Goal: Task Accomplishment & Management: Use online tool/utility

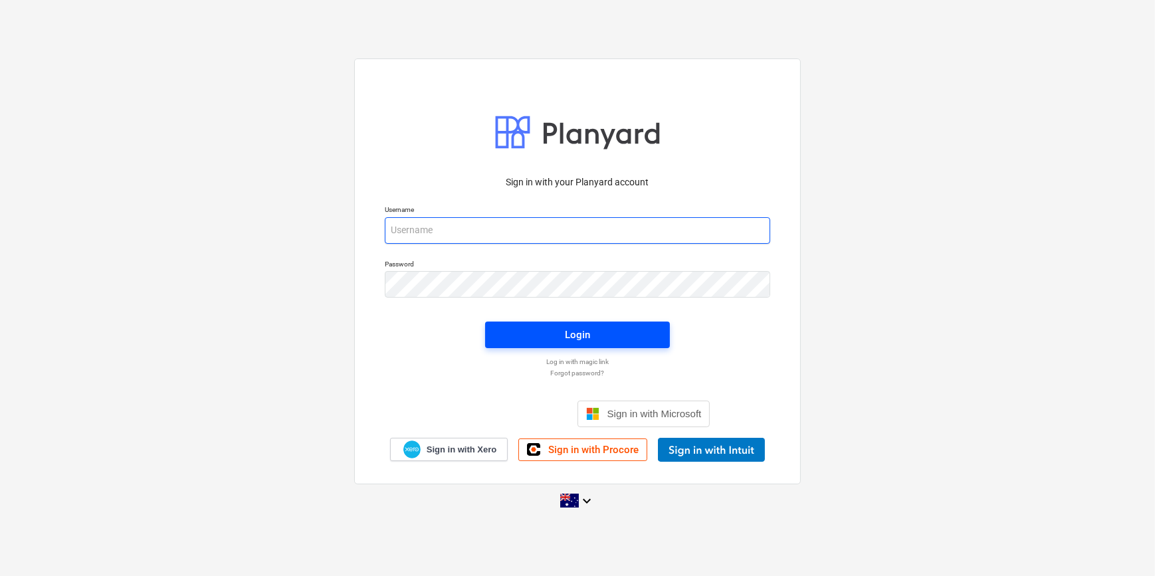
type input "jkeane@keanegroup.com.au"
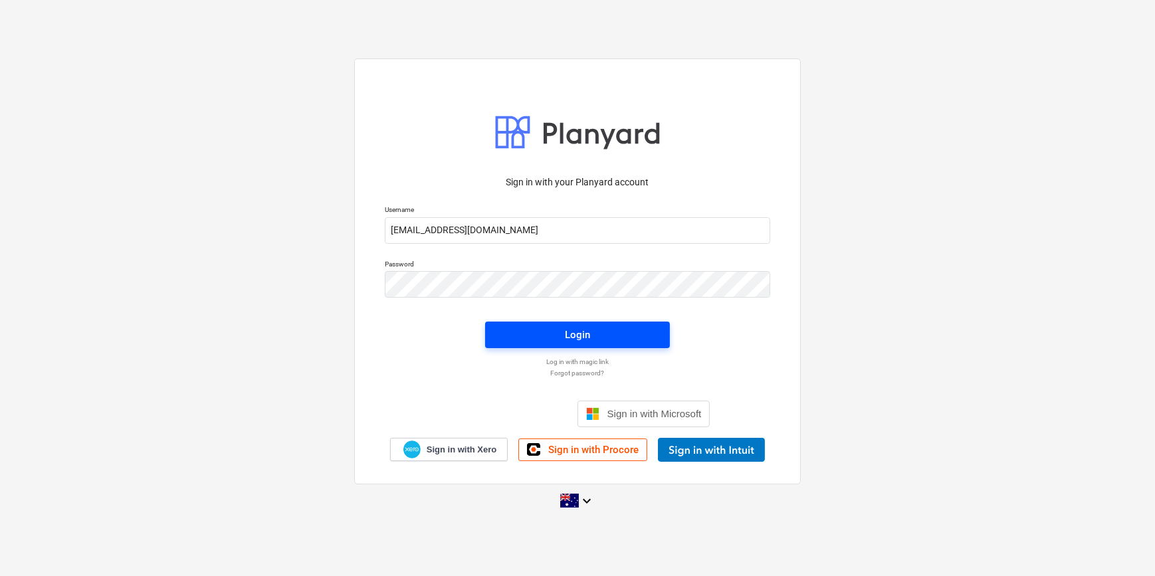
click at [570, 329] on div "Login" at bounding box center [577, 334] width 25 height 17
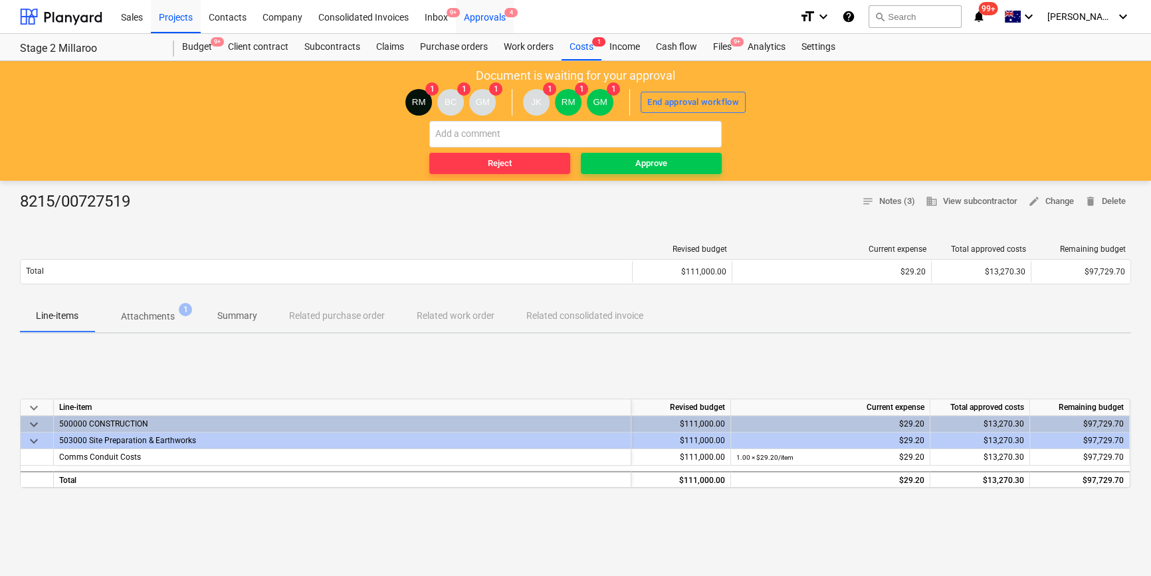
click at [491, 15] on div "Approvals 4" at bounding box center [485, 16] width 58 height 34
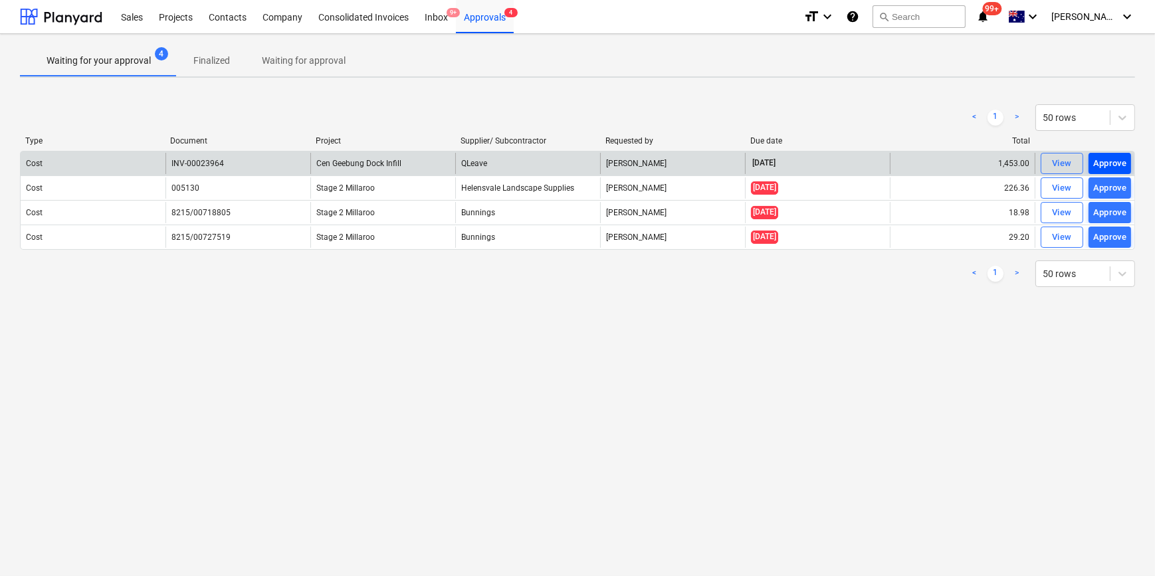
click at [1108, 163] on div "Approve" at bounding box center [1110, 163] width 34 height 15
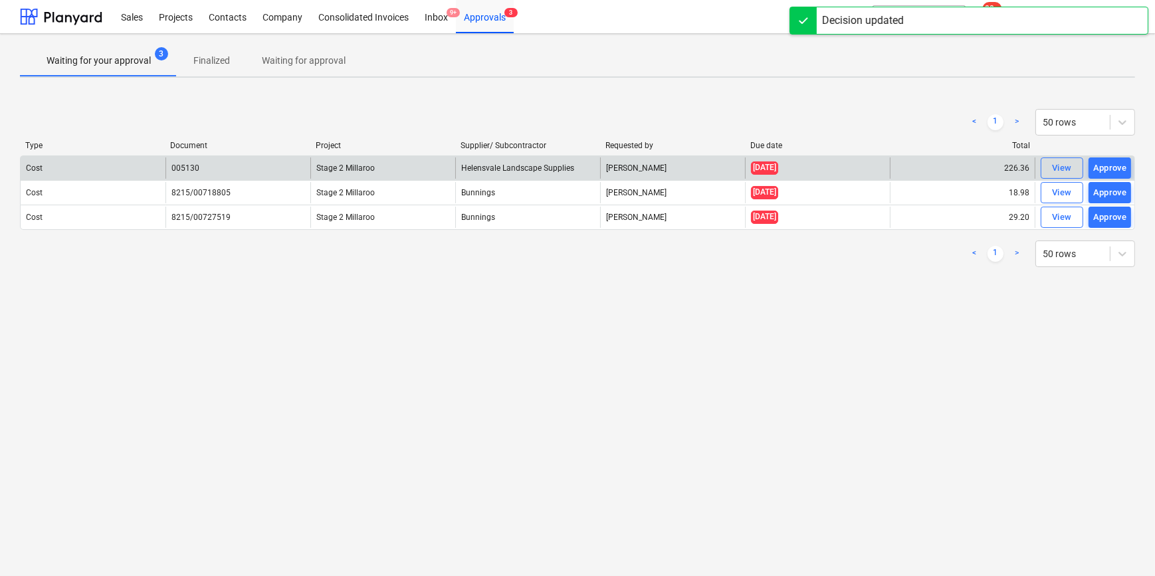
click at [1112, 165] on div "Approve" at bounding box center [1110, 168] width 34 height 15
click at [1114, 170] on div "Approve" at bounding box center [1110, 168] width 34 height 15
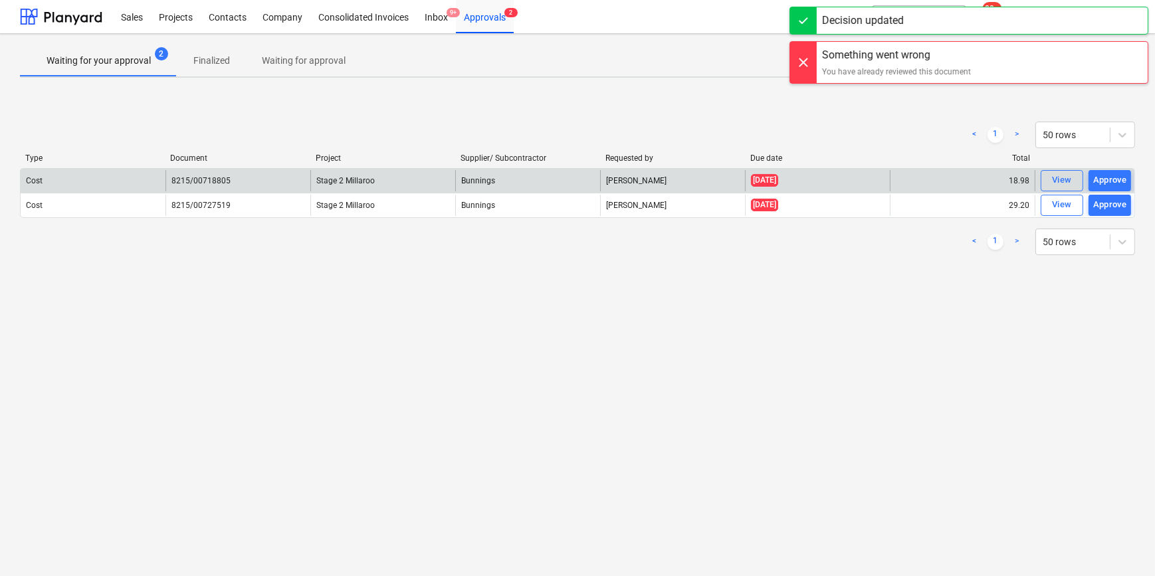
click at [1106, 181] on div "Approve" at bounding box center [1110, 180] width 34 height 15
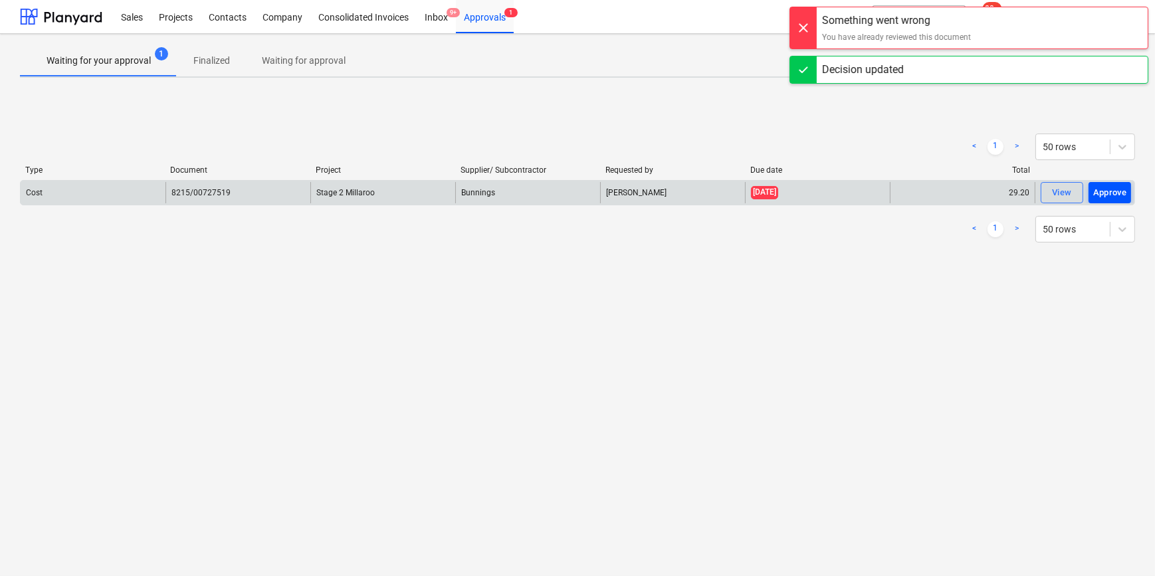
click at [1110, 195] on div "Approve" at bounding box center [1110, 192] width 34 height 15
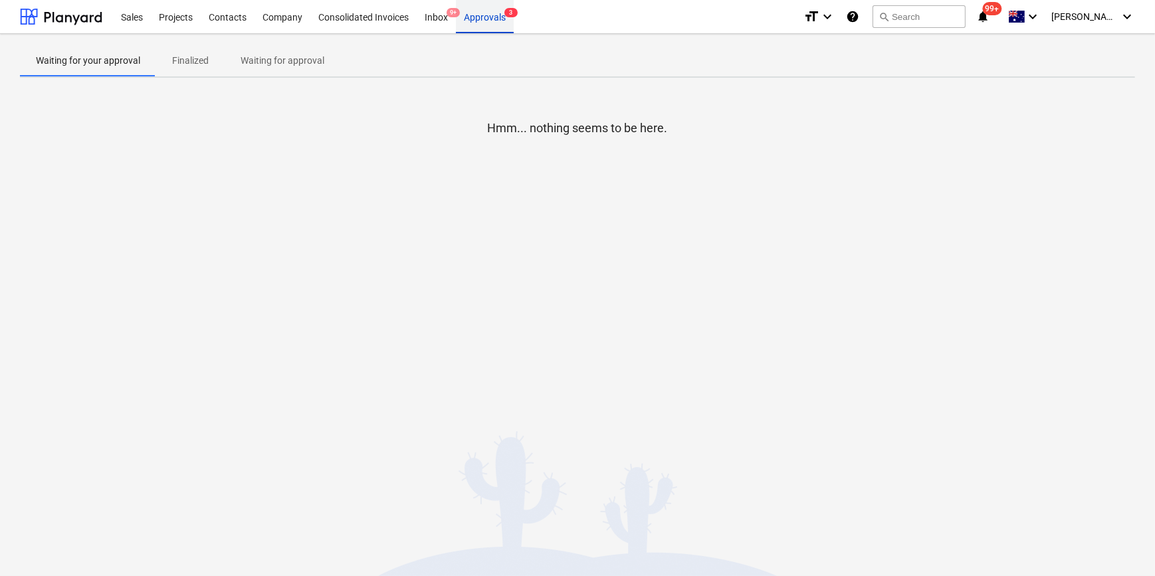
click at [485, 17] on div "Approvals 3" at bounding box center [485, 16] width 58 height 34
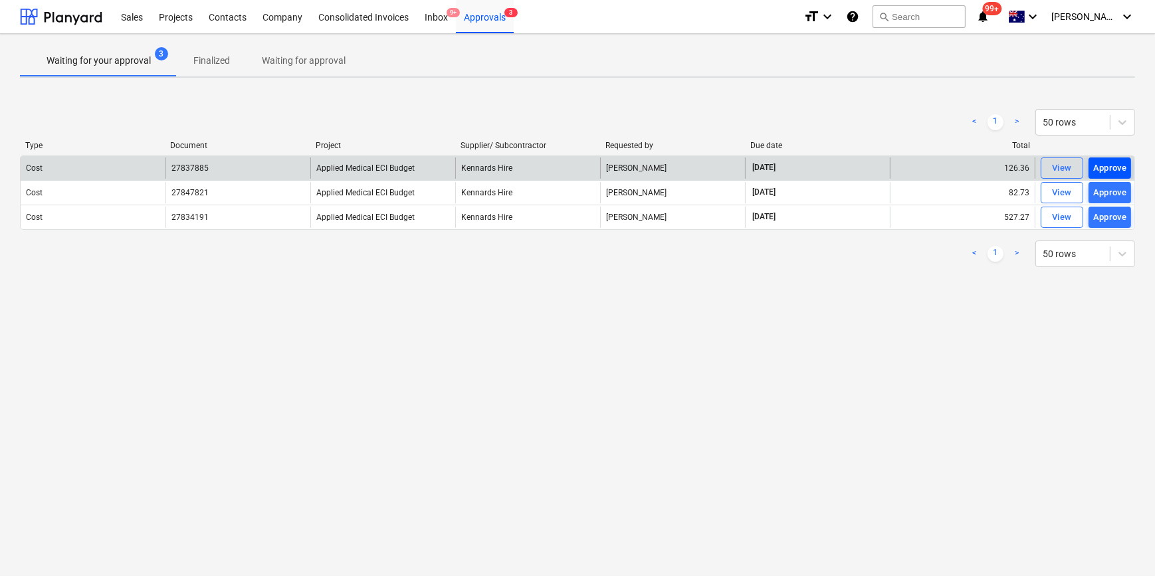
click at [1107, 169] on div "Approve" at bounding box center [1110, 168] width 34 height 15
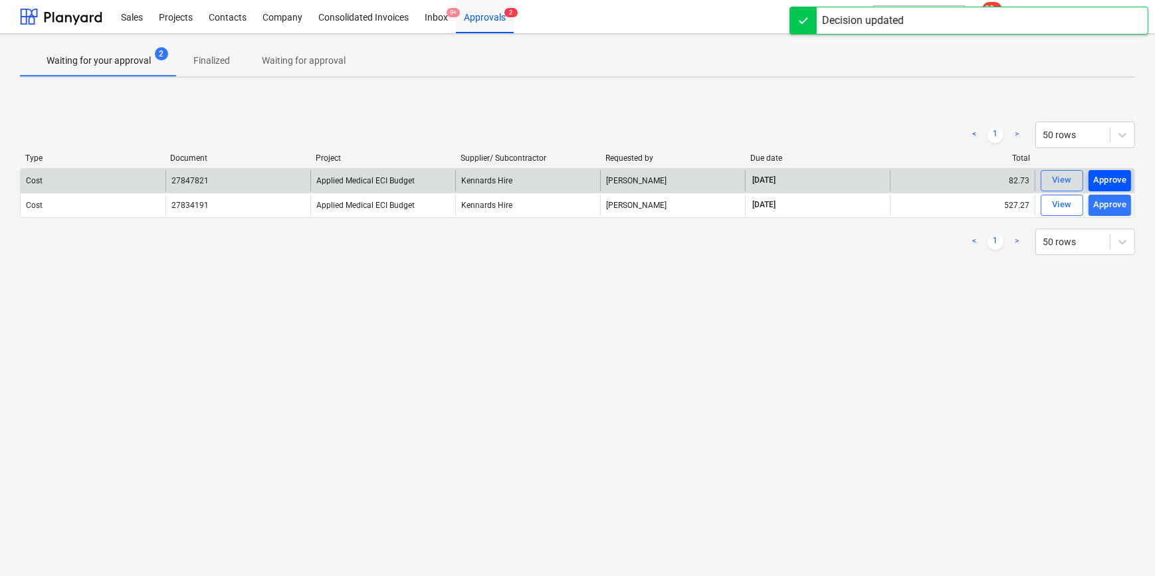
click at [1100, 183] on div "Approve" at bounding box center [1110, 180] width 34 height 15
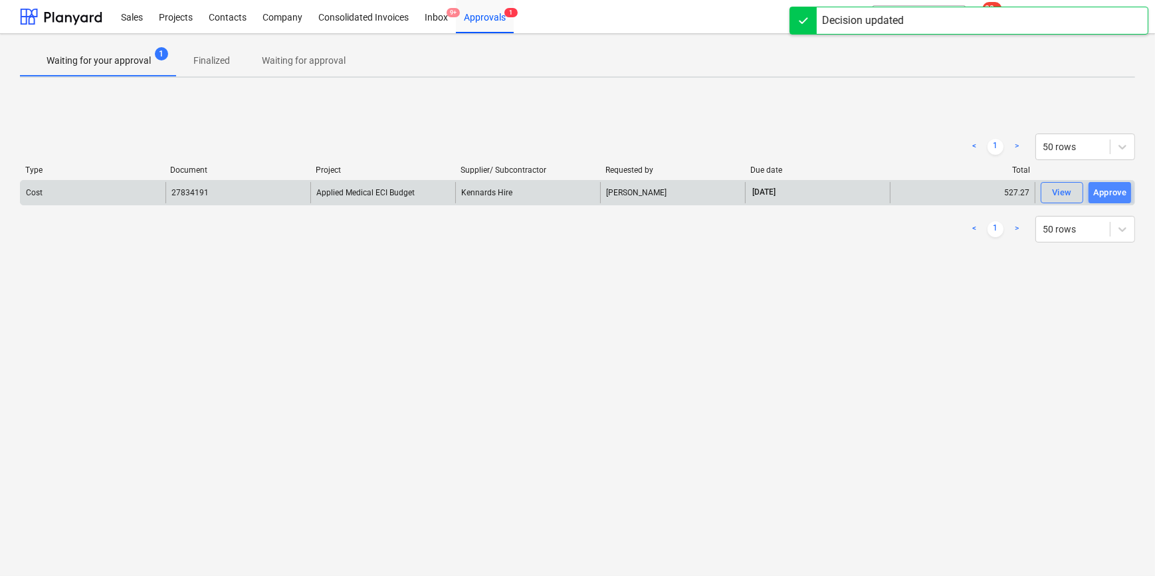
click at [1109, 193] on div "Approve" at bounding box center [1110, 192] width 34 height 15
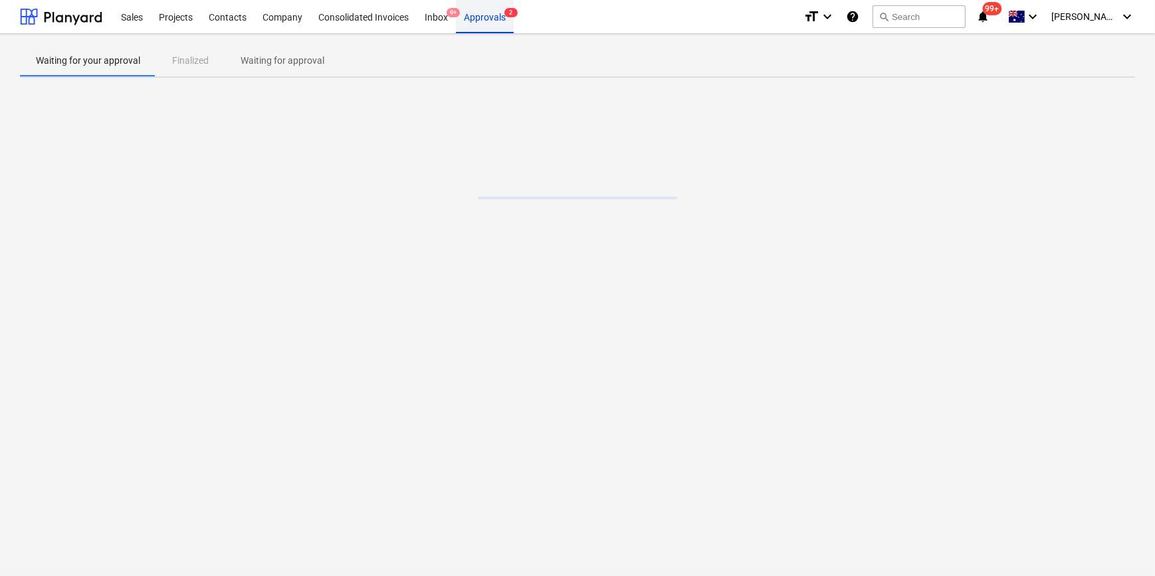
click at [472, 17] on div "Approvals 2" at bounding box center [485, 16] width 58 height 34
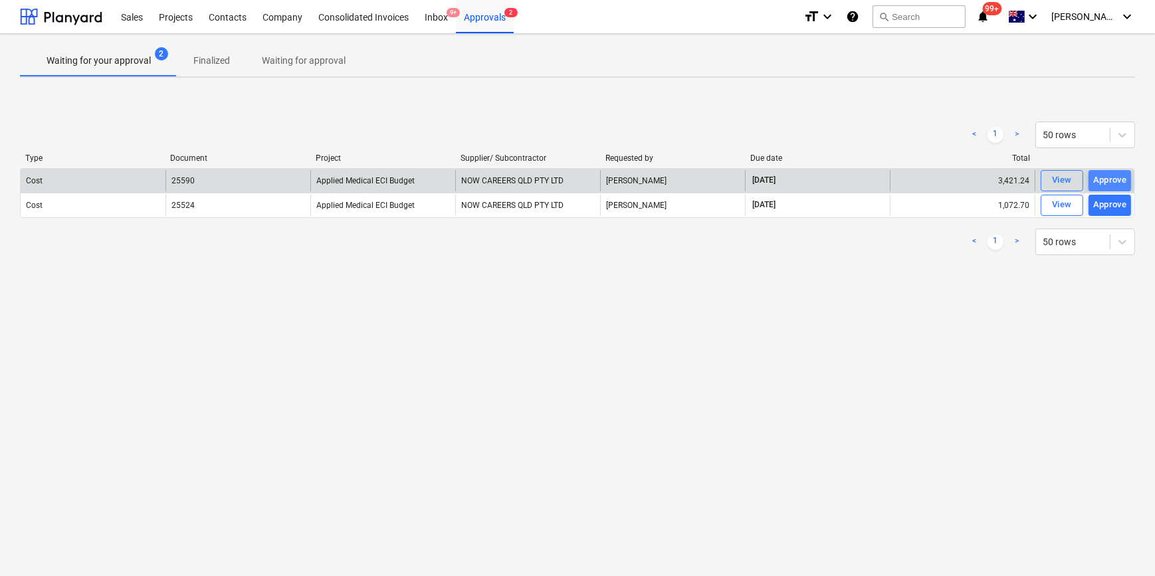
click at [1093, 178] on div "Approve" at bounding box center [1110, 180] width 34 height 15
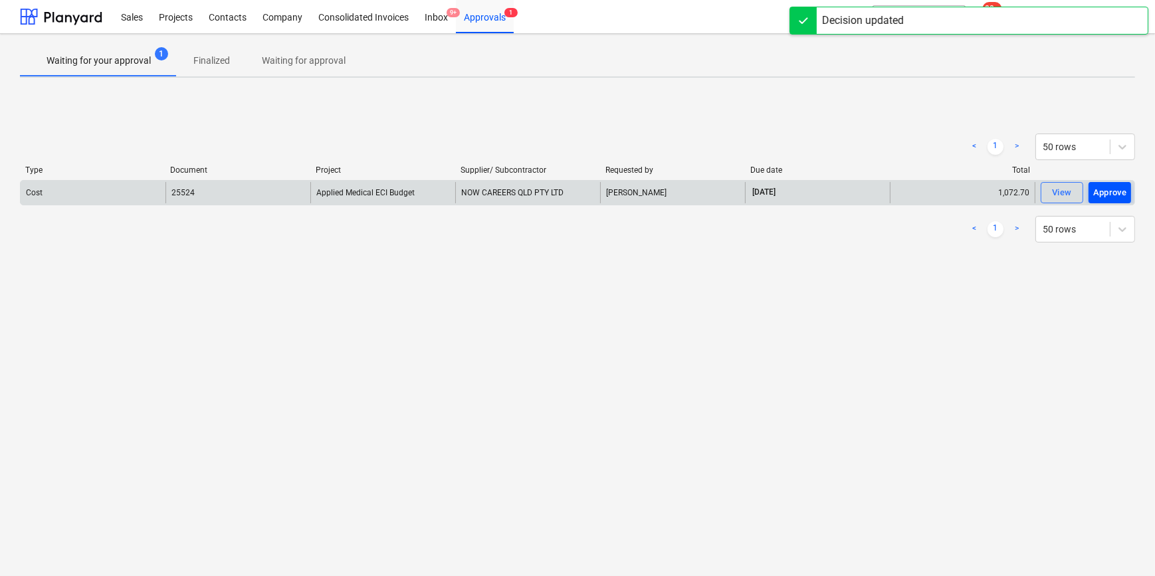
click at [1104, 190] on div "Approve" at bounding box center [1110, 192] width 34 height 15
